Goal: Check status: Check status

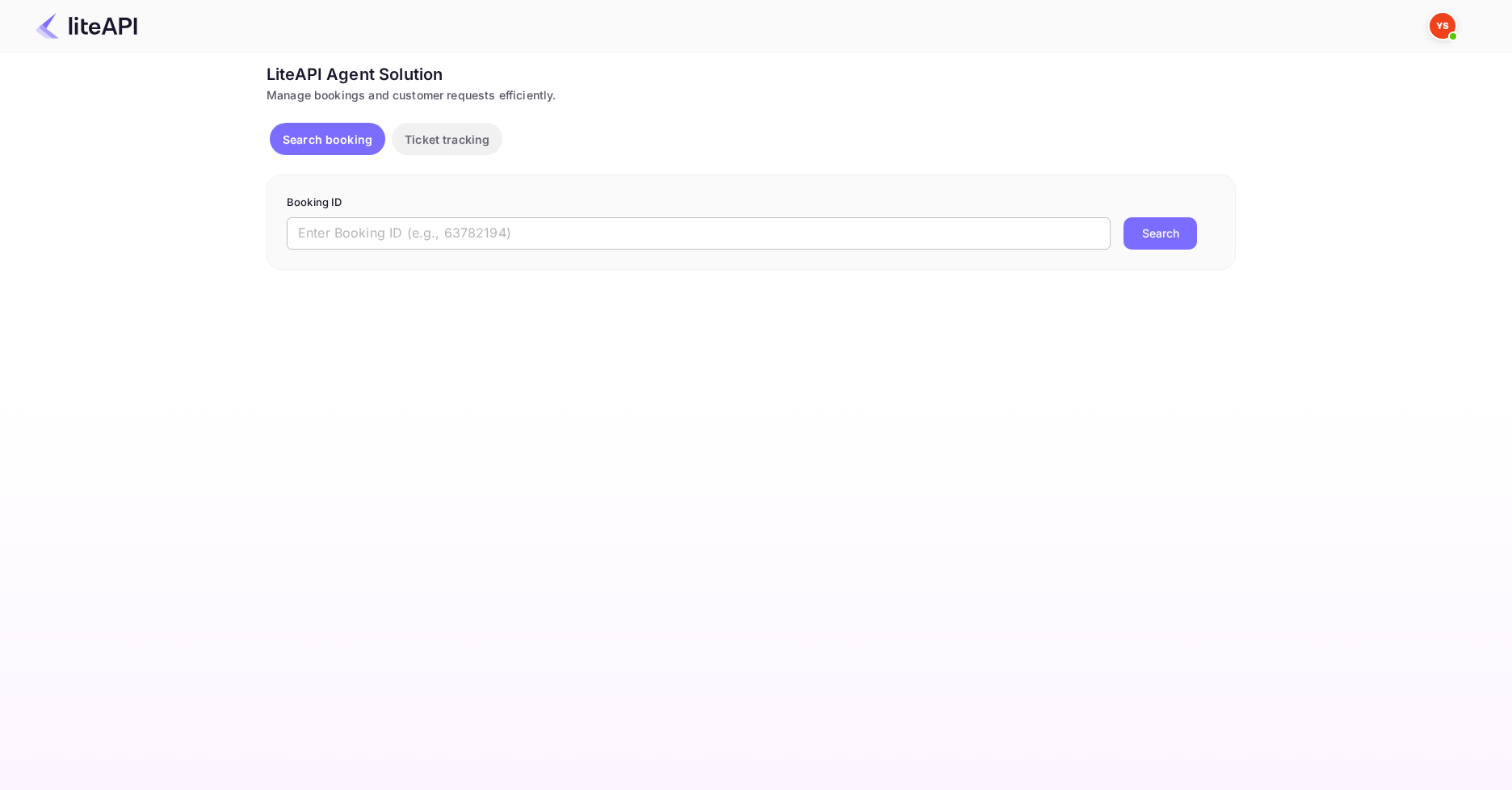
click at [546, 237] on input "text" at bounding box center [699, 233] width 824 height 33
paste input "8763582"
type input "8763582"
click at [1174, 233] on button "Search" at bounding box center [1160, 233] width 73 height 33
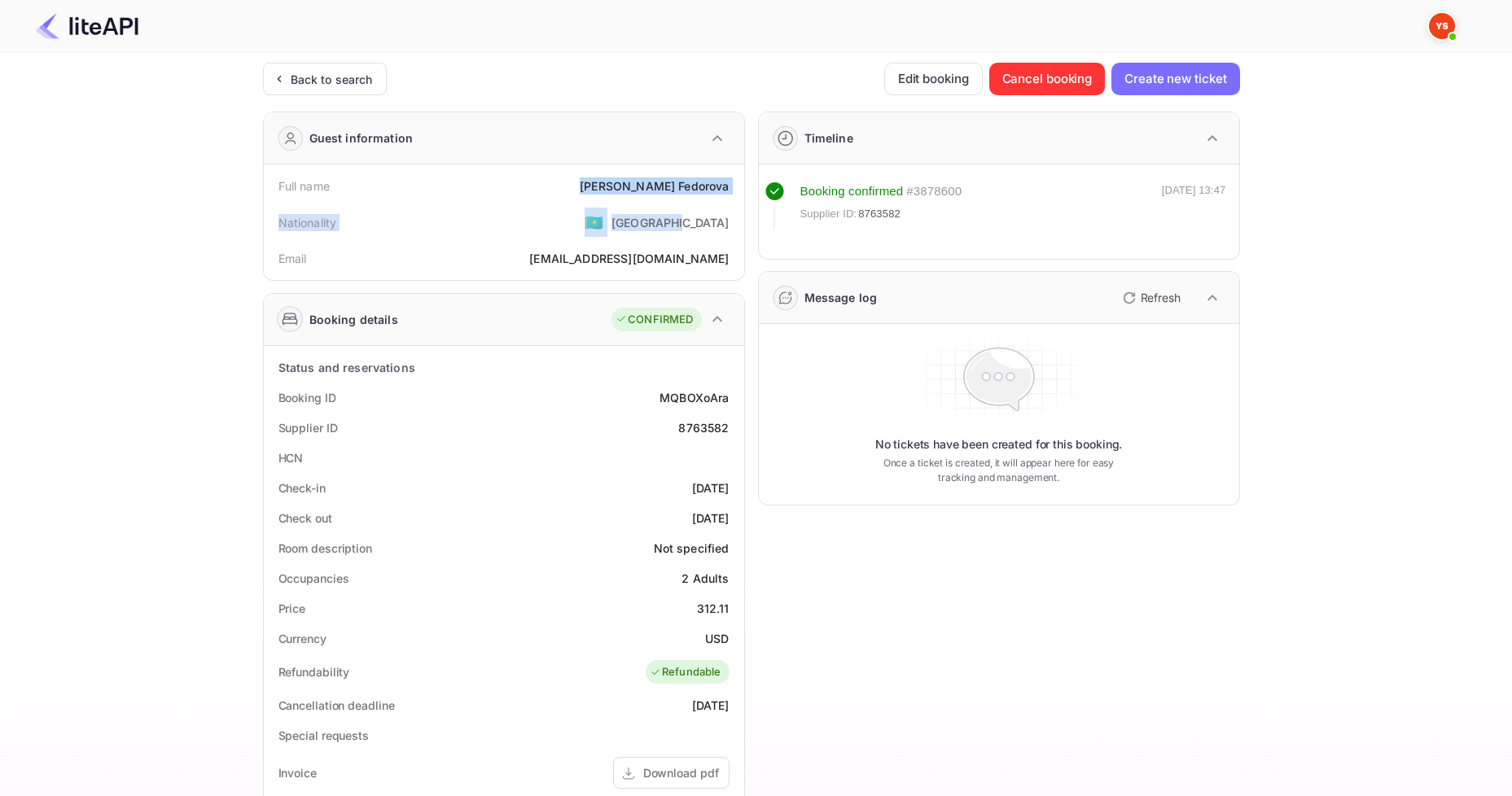
drag, startPoint x: 629, startPoint y: 195, endPoint x: 730, endPoint y: 200, distance: 101.1
click at [730, 200] on div "Full name [PERSON_NAME] Nationality 🇰🇿 [DEMOGRAPHIC_DATA] Email [EMAIL_ADDRESS]…" at bounding box center [504, 221] width 467 height 103
click at [676, 193] on div "[PERSON_NAME]" at bounding box center [654, 186] width 149 height 17
drag, startPoint x: 636, startPoint y: 181, endPoint x: 733, endPoint y: 184, distance: 97.0
click at [733, 184] on div "Full name [PERSON_NAME]" at bounding box center [504, 186] width 467 height 30
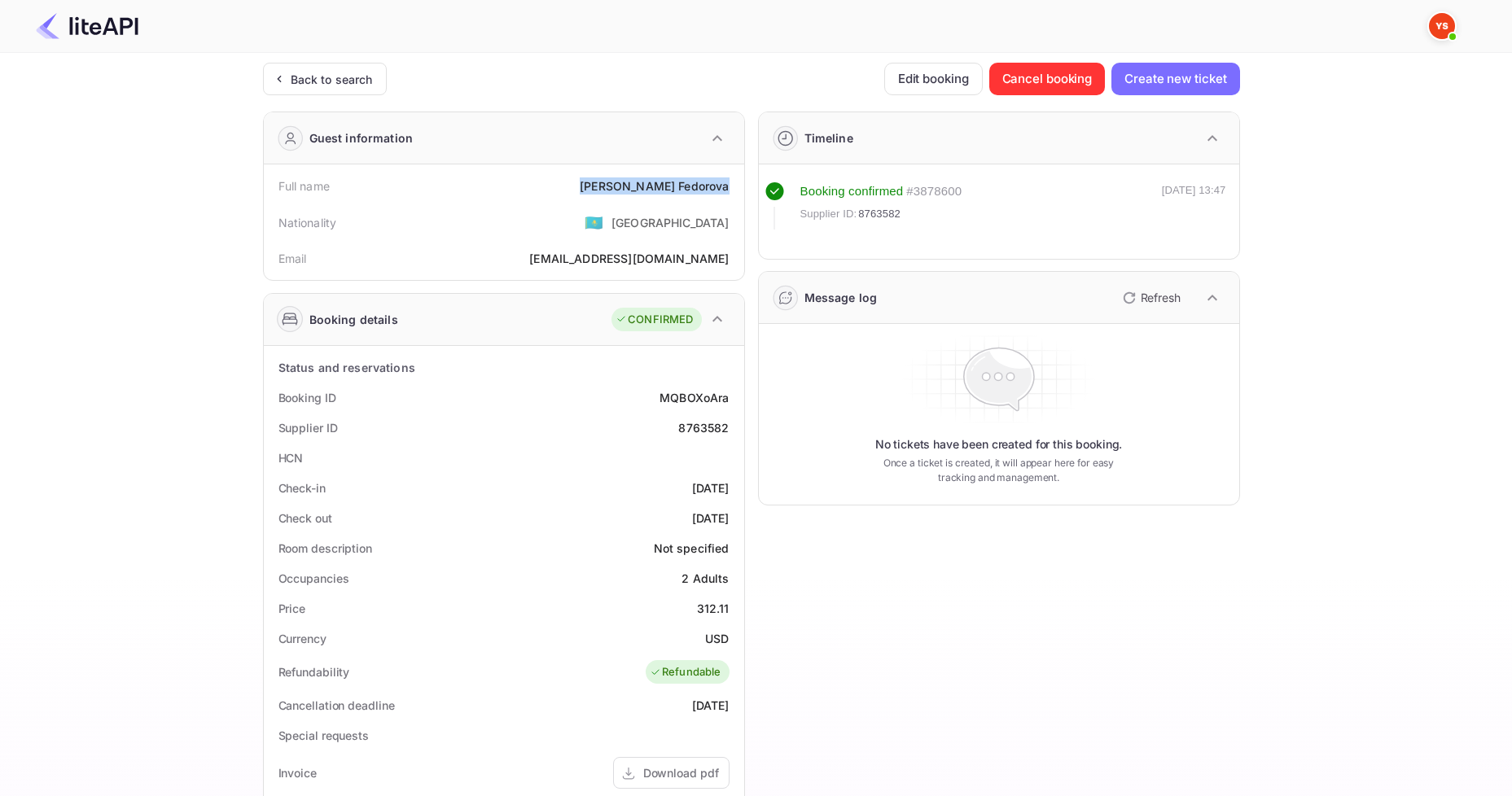
copy div "[PERSON_NAME]"
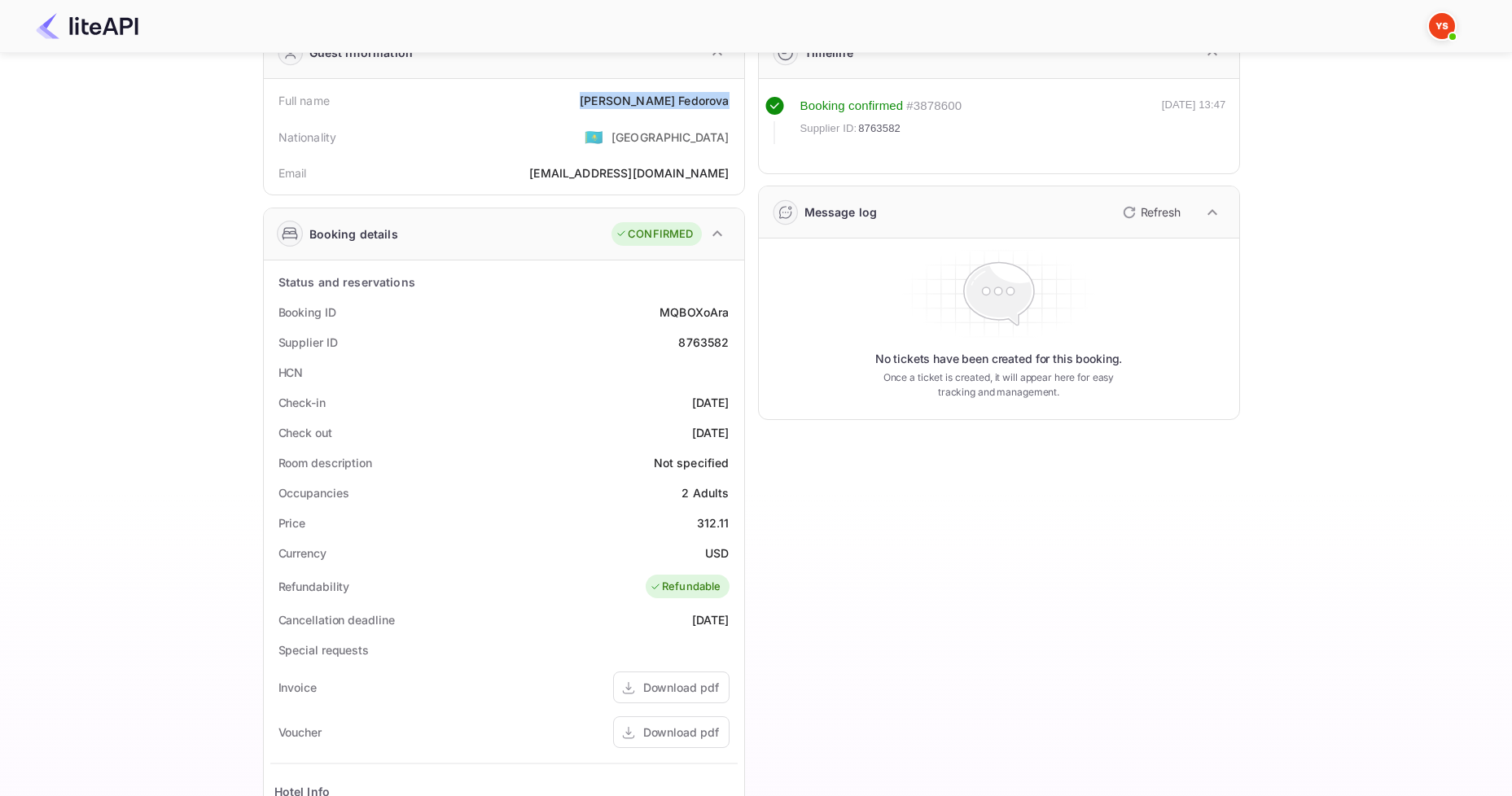
scroll to position [163, 0]
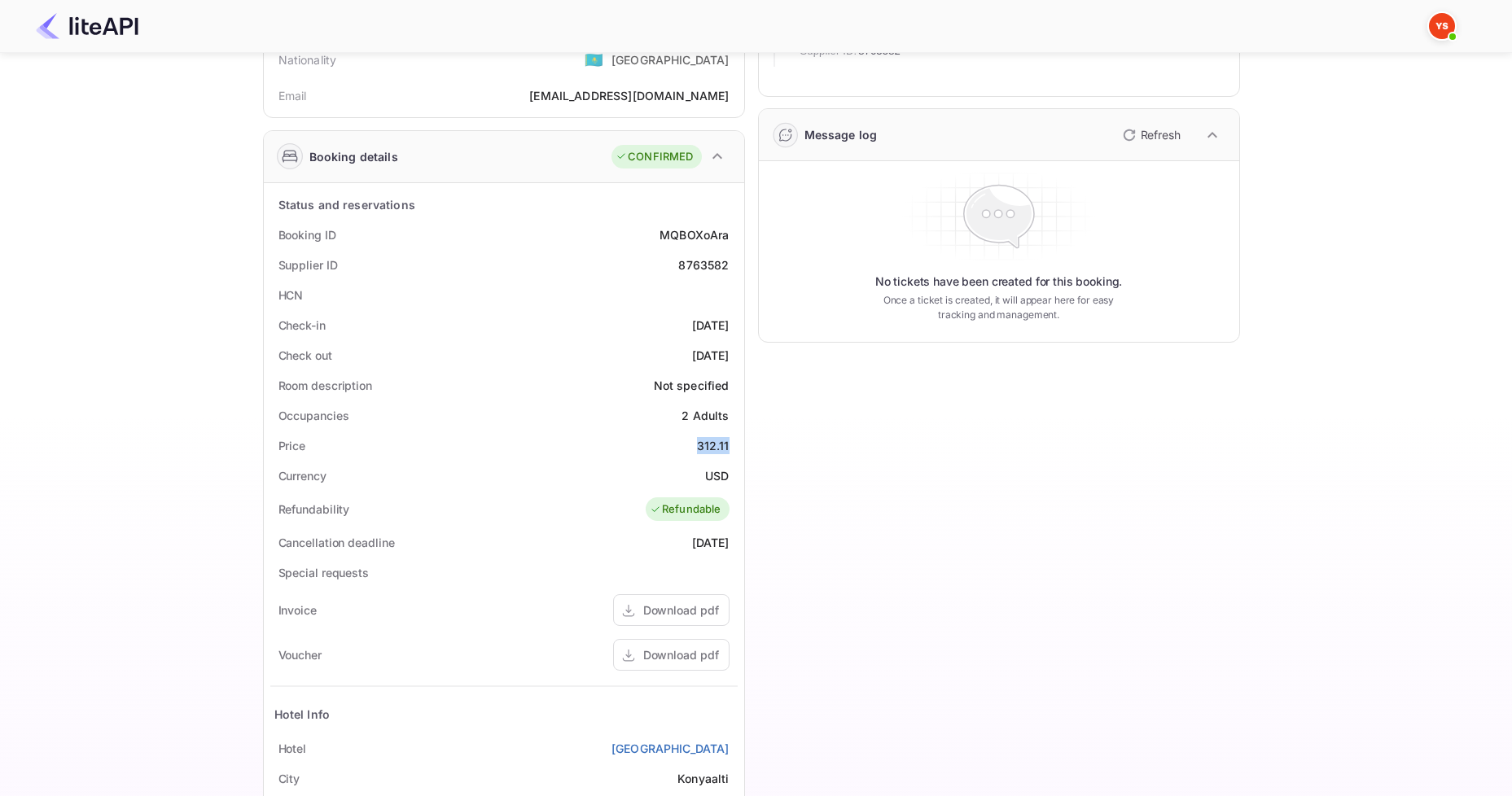
drag, startPoint x: 688, startPoint y: 452, endPoint x: 734, endPoint y: 444, distance: 46.7
click at [734, 444] on div "Price 312.11" at bounding box center [504, 446] width 467 height 30
copy div "312.11"
